Goal: Task Accomplishment & Management: Manage account settings

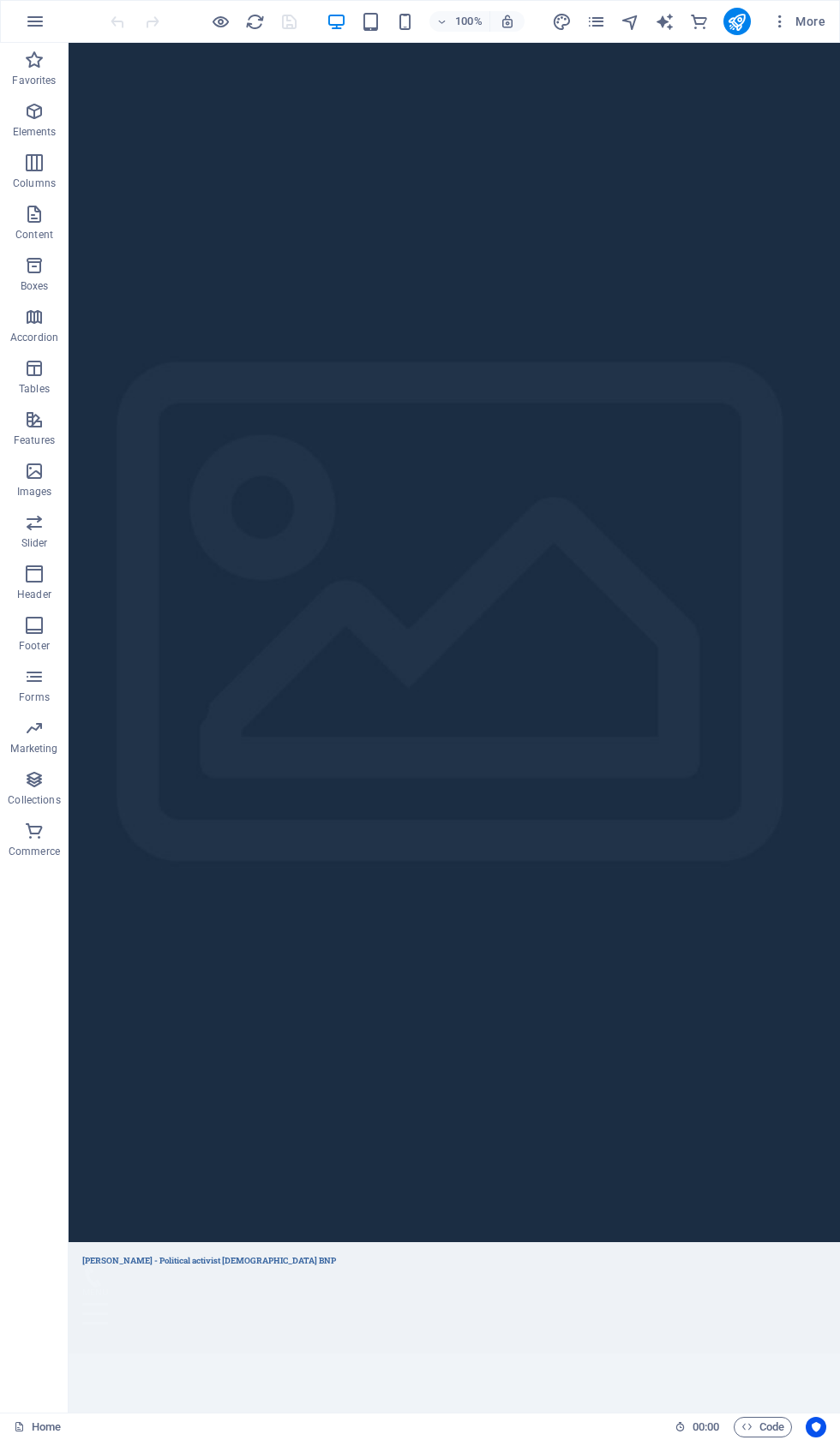
click at [785, 21] on icon "button" at bounding box center [780, 21] width 17 height 17
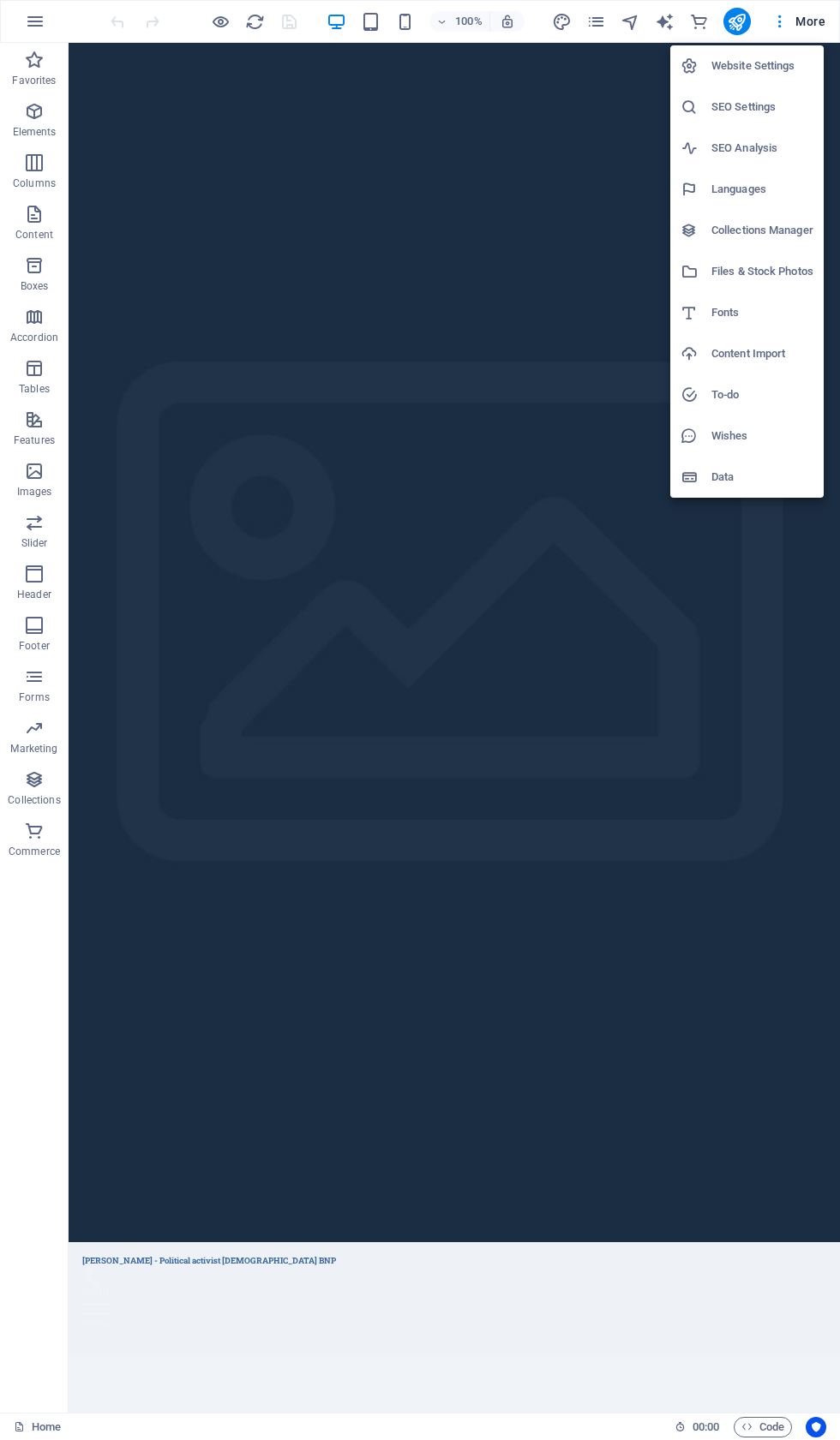
click at [767, 71] on h6 "Website Settings" at bounding box center [762, 66] width 102 height 20
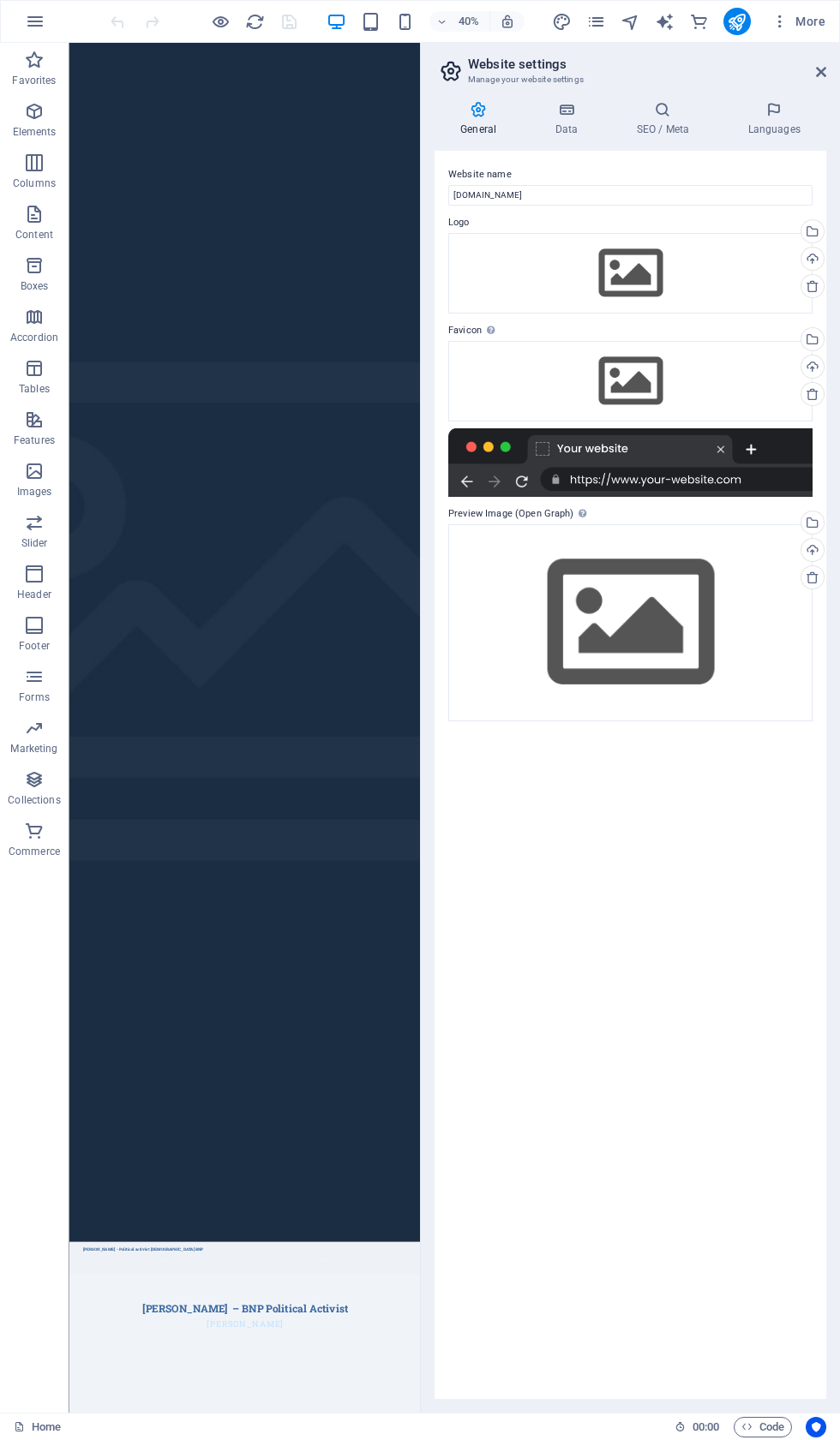
click at [679, 110] on icon at bounding box center [663, 110] width 104 height 17
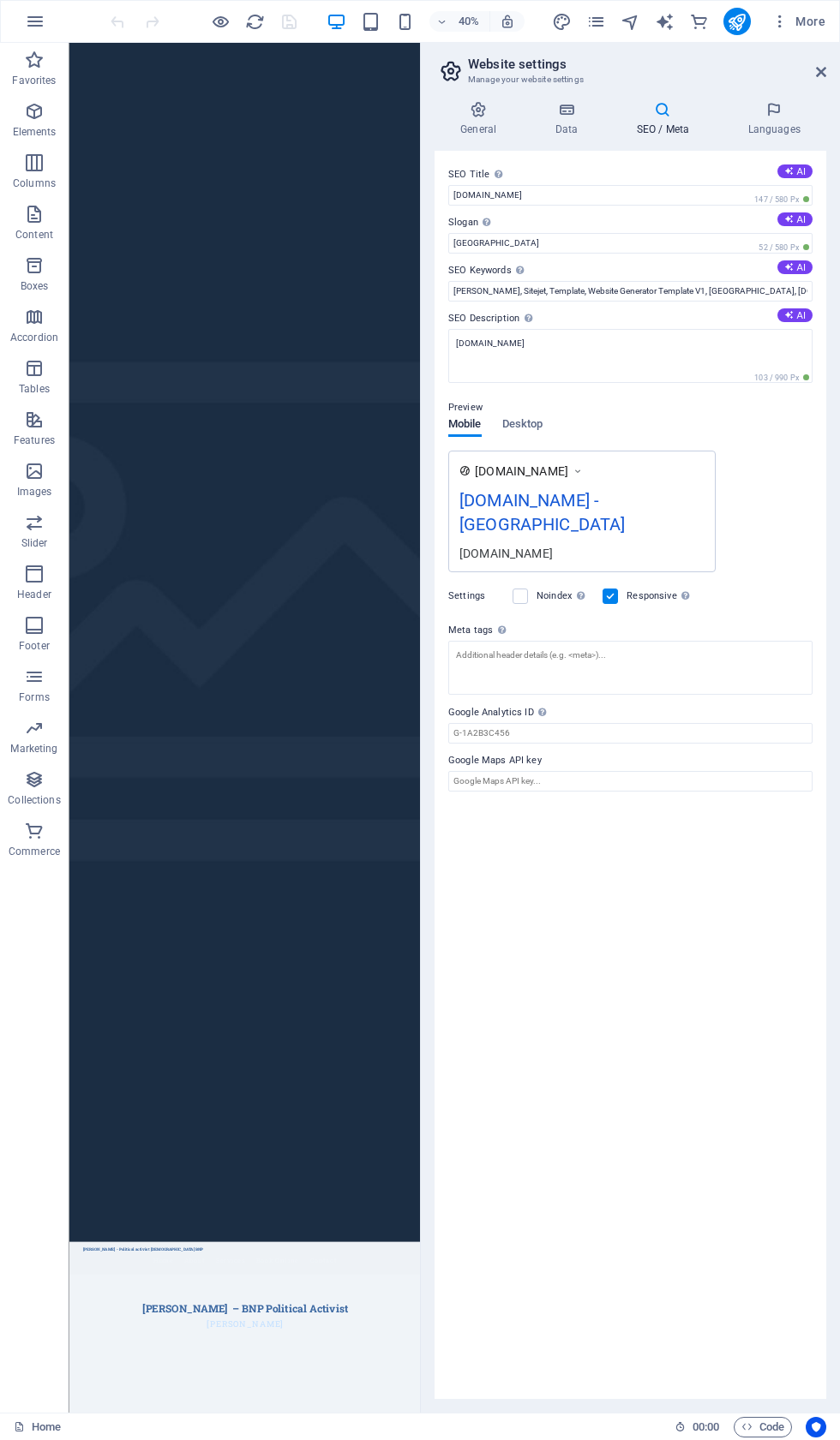
click at [810, 225] on button "AI" at bounding box center [795, 219] width 35 height 14
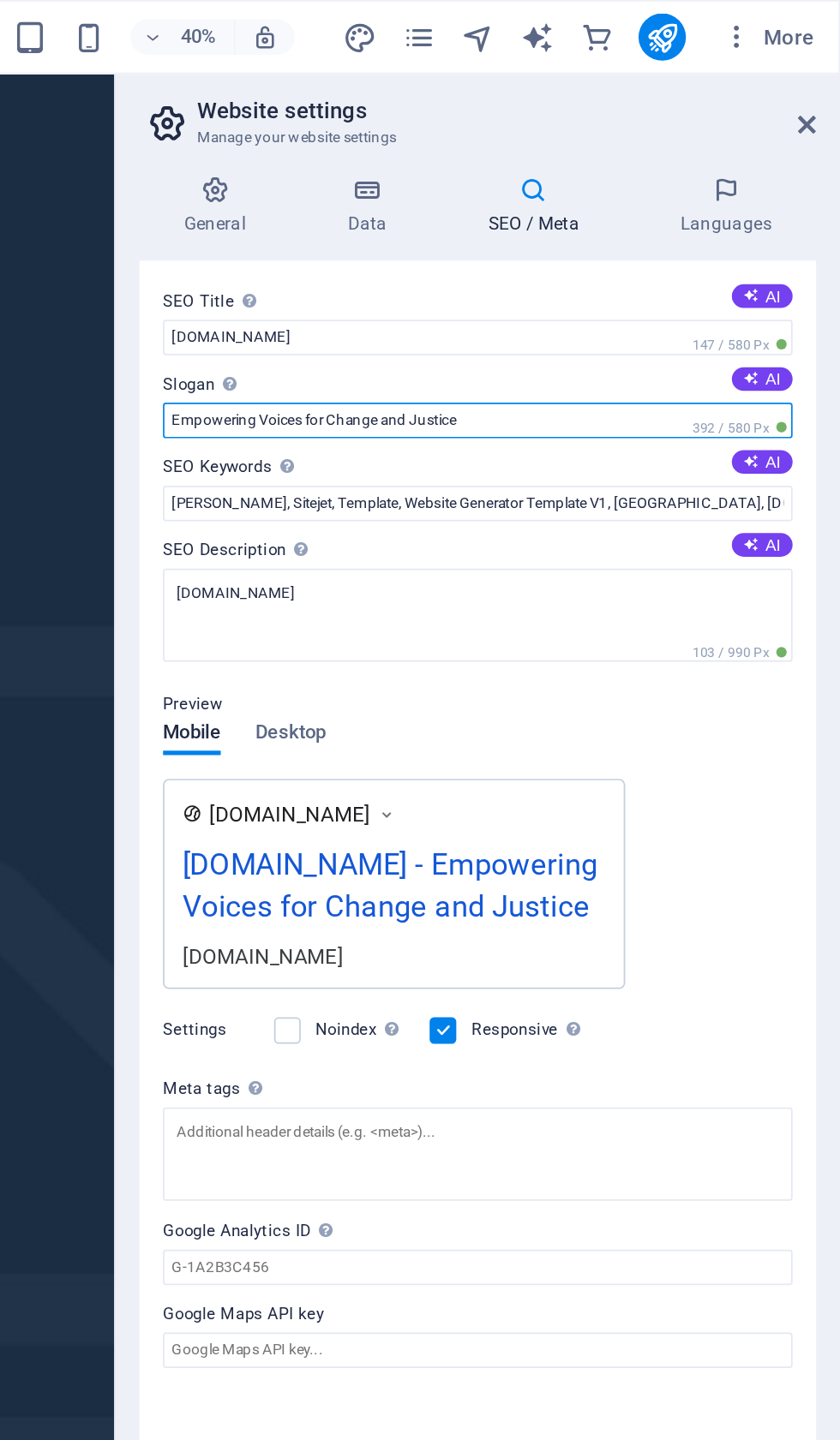
click at [448, 250] on input "Empowering Voices for Change and Justice" at bounding box center [631, 243] width 365 height 20
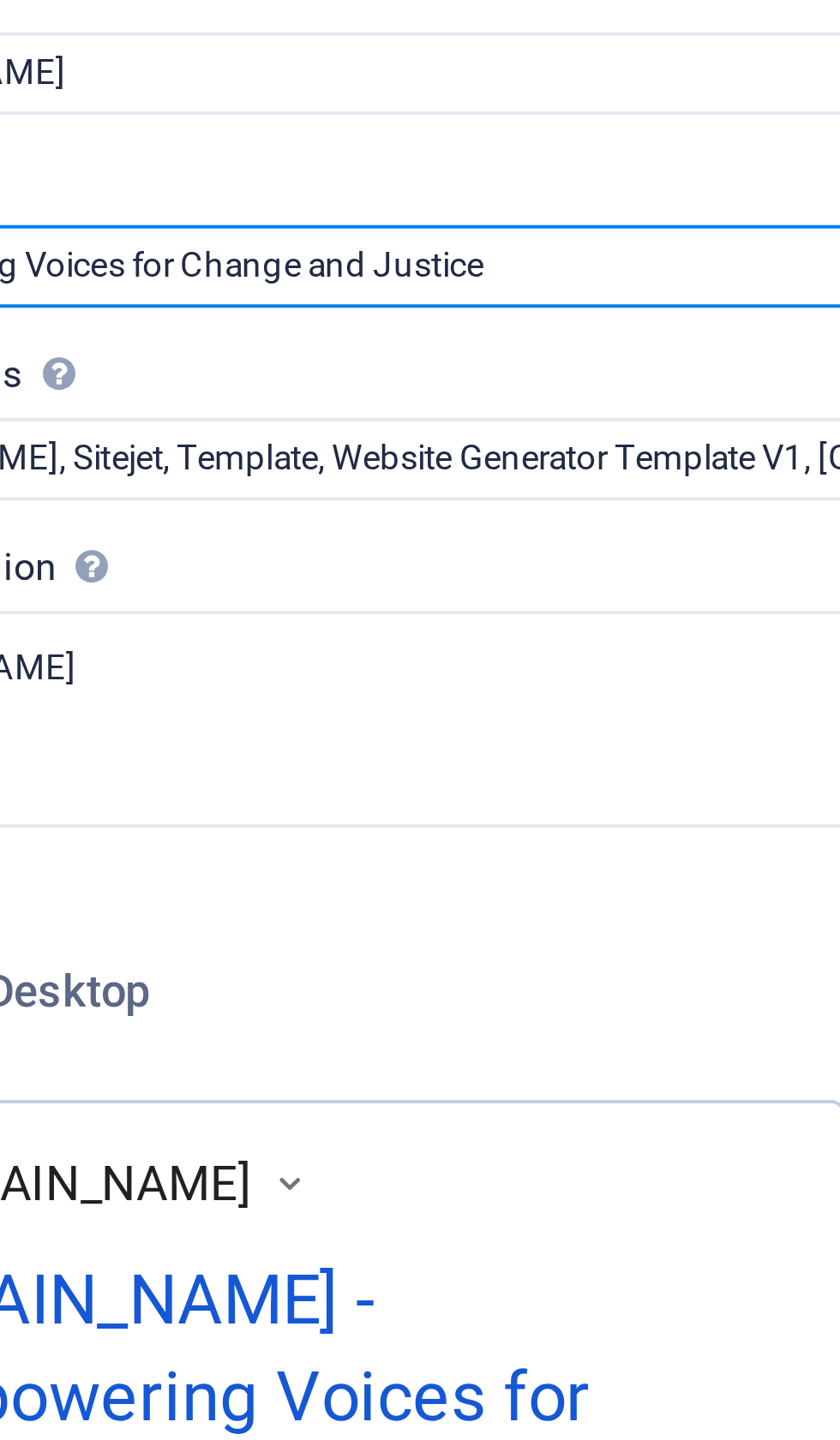
click at [448, 233] on input "IqEmpowering Voices for Change and Justice" at bounding box center [631, 243] width 365 height 20
type input "IqEmpowerin"
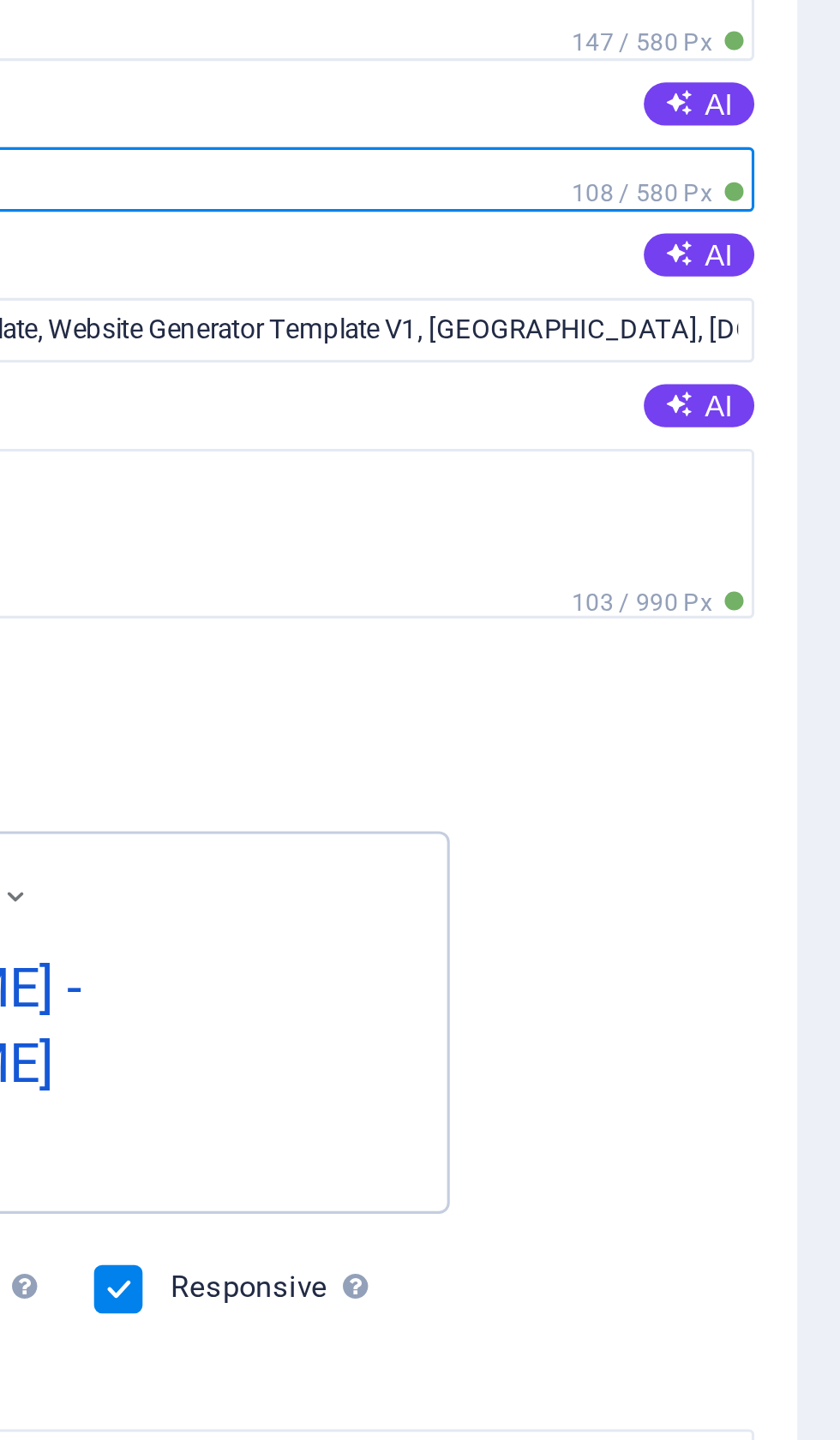
type input "[PERSON_NAME]"
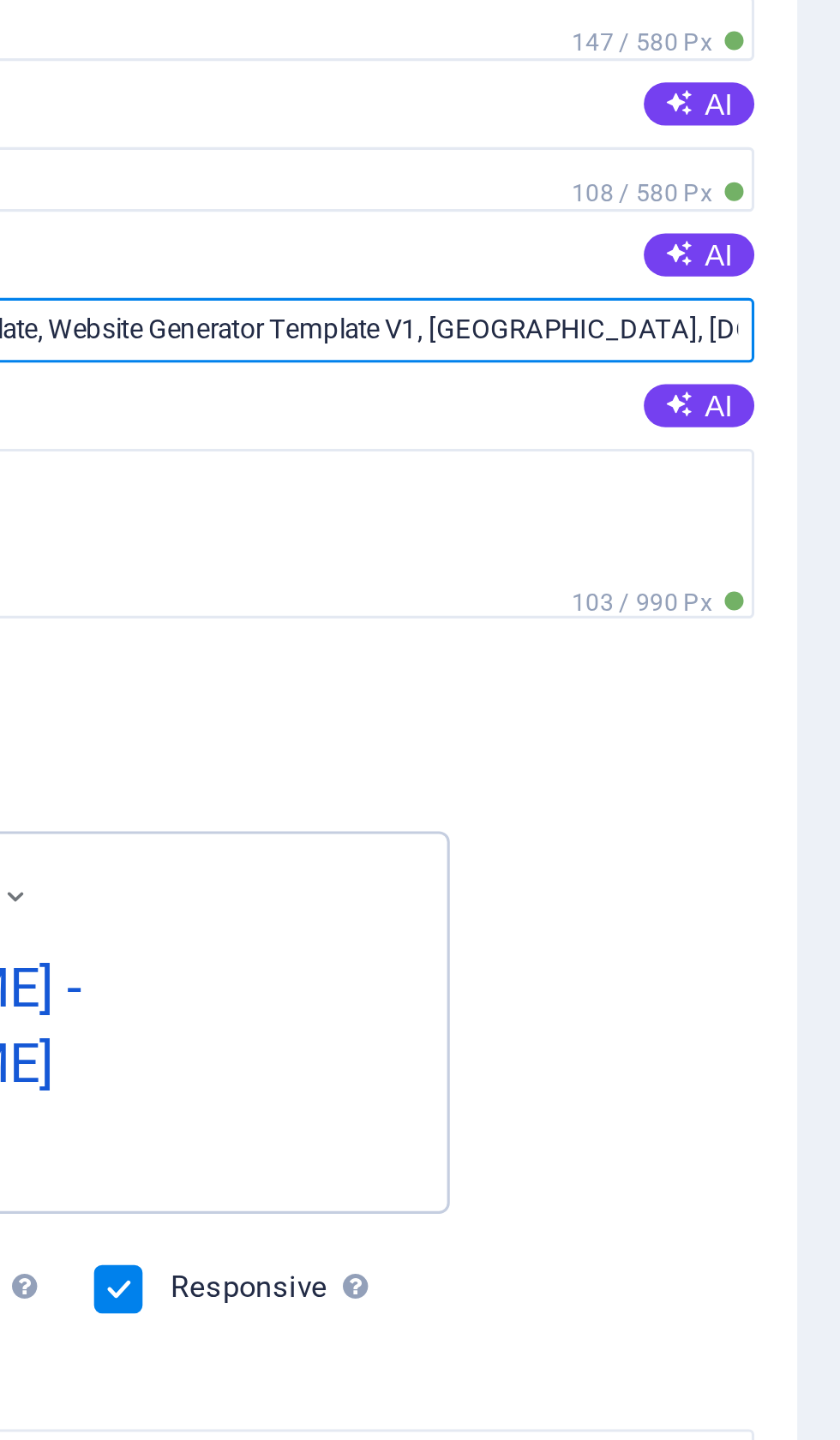
click at [448, 281] on input "Williams, Sitejet, Template, Website Generator Template V1, Berlin, iqbalhossai…" at bounding box center [631, 290] width 365 height 20
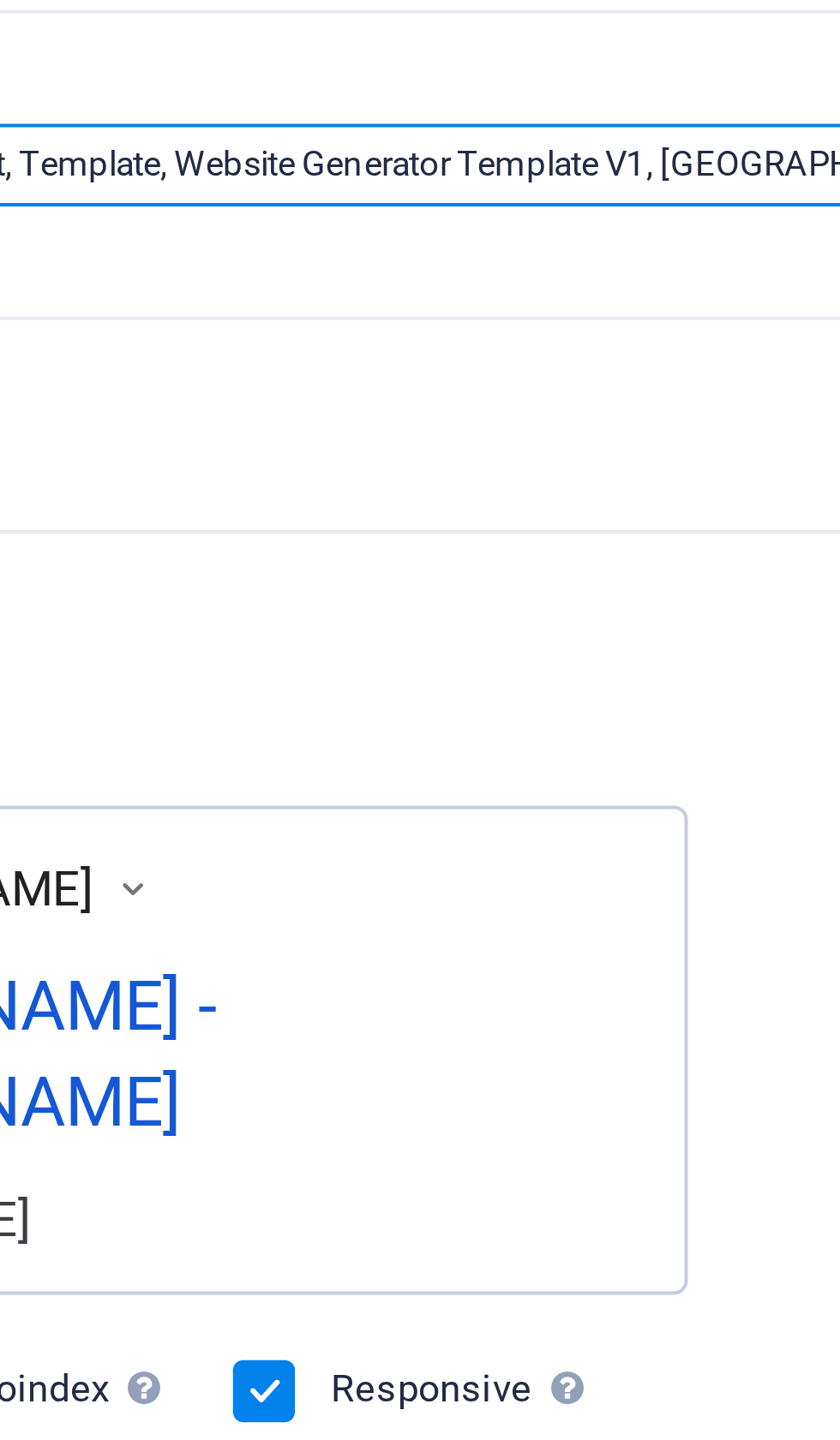
click at [448, 281] on input "Williams, Sitejet, Template, Website Generator Template V1, Berlin, iqbalhossai…" at bounding box center [631, 290] width 365 height 20
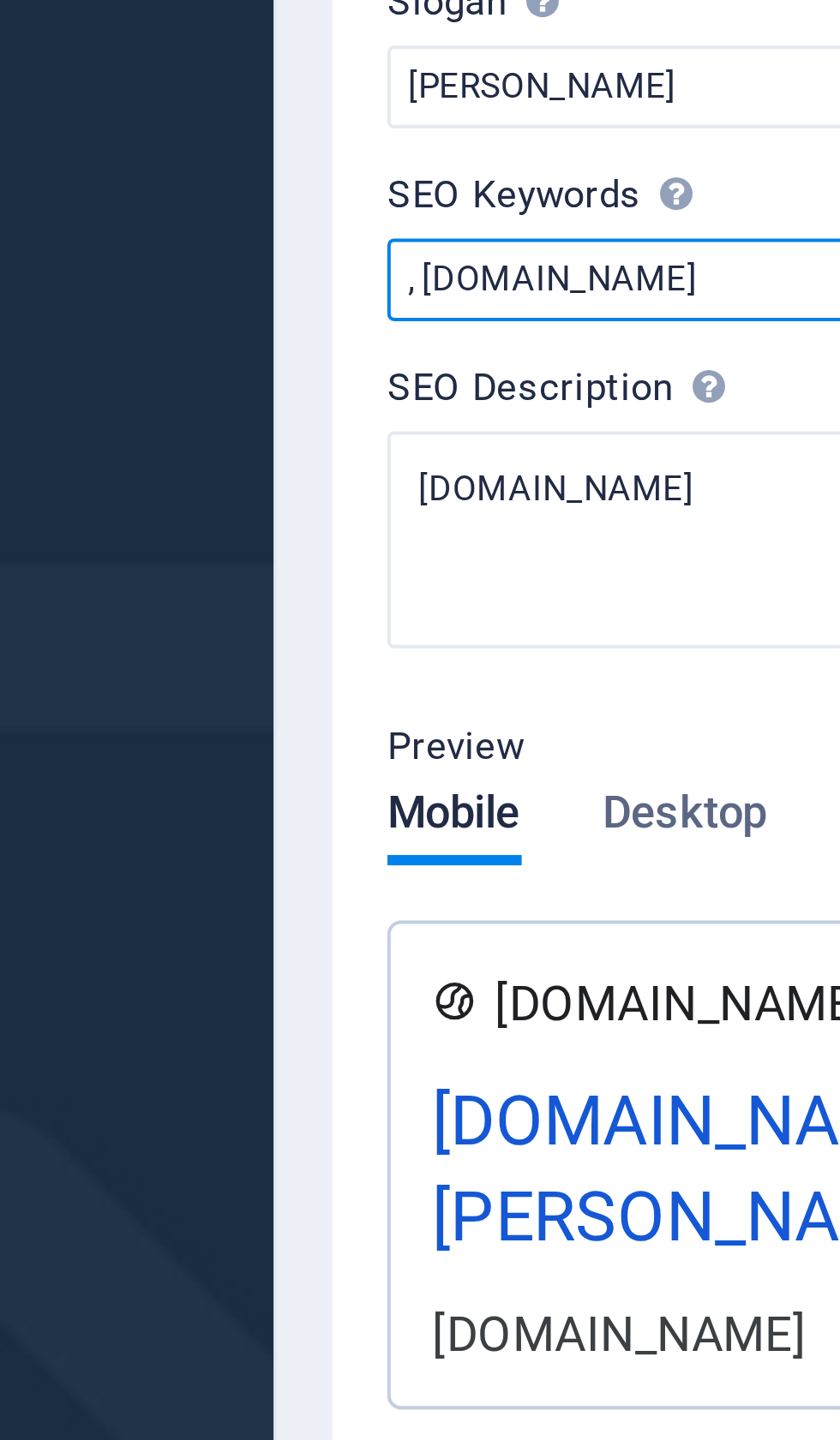
paste input "✅ Website Title (Meta Title) [Your Name] – BNP Political Activist | Advocate fo…"
type input "✅ Website Title (Meta Title) [Your Name] – BNP Political Activist | Advocate fo…"
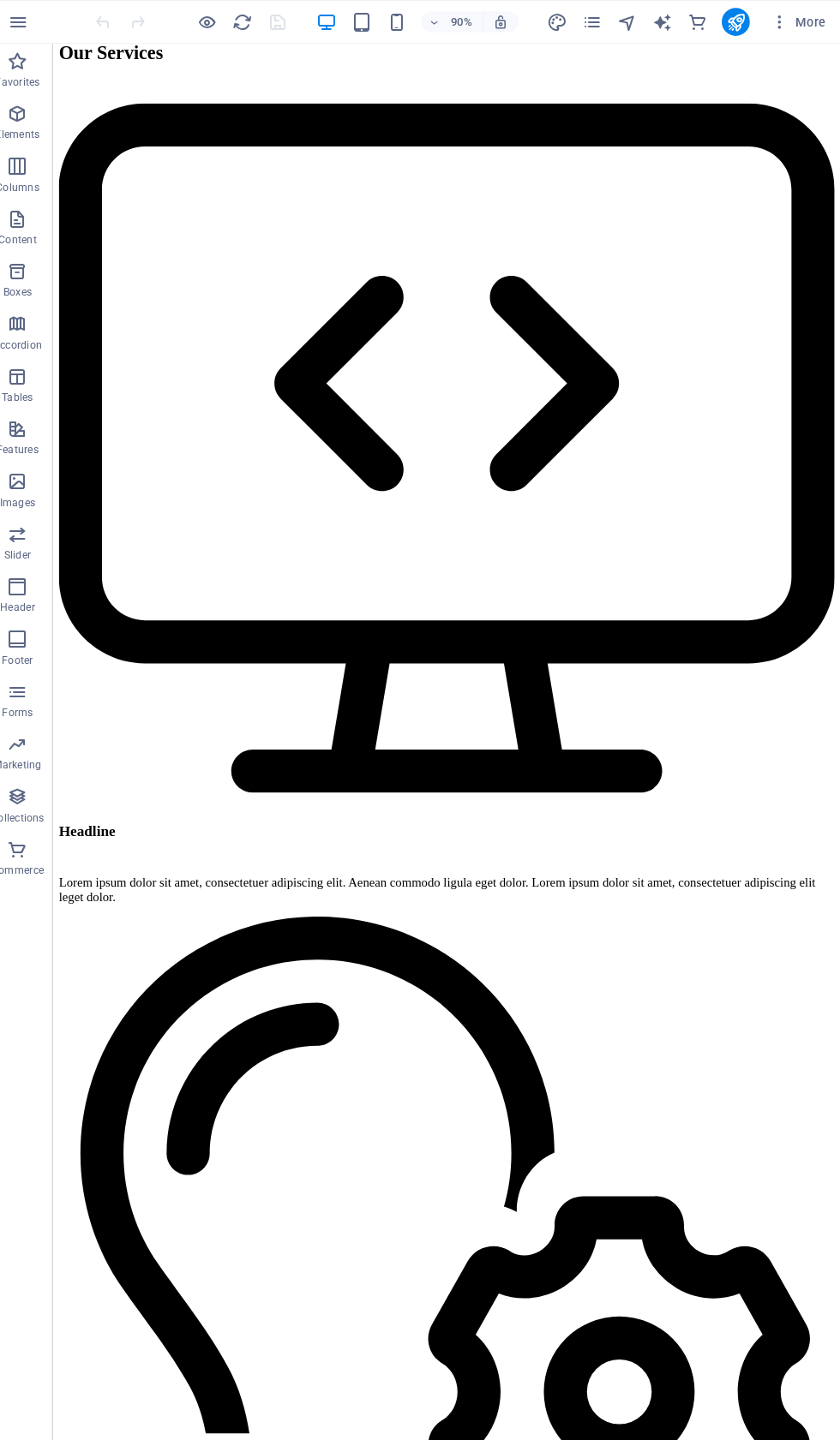
scroll to position [6418, 0]
